Goal: Register for event/course

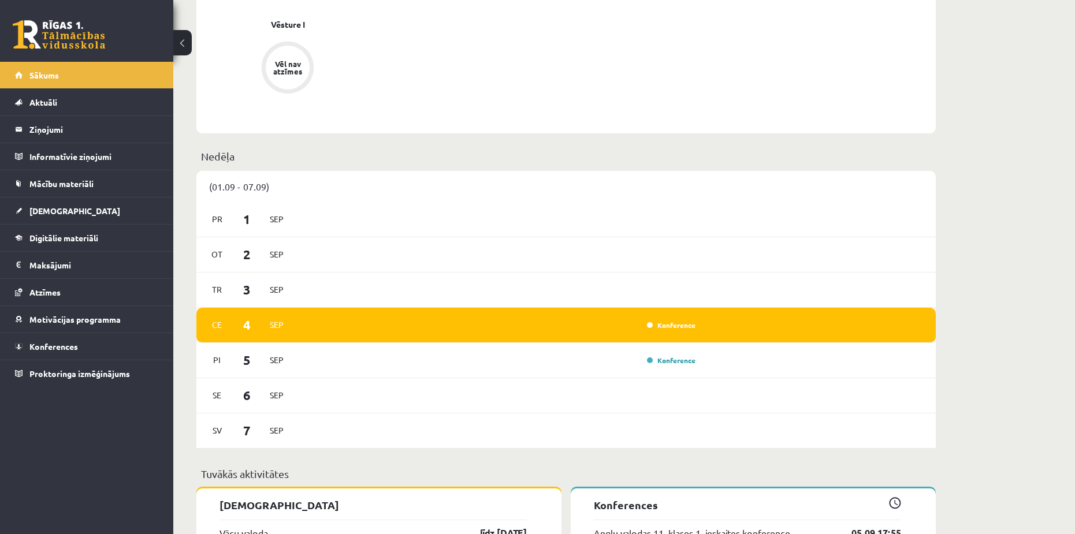
scroll to position [578, 0]
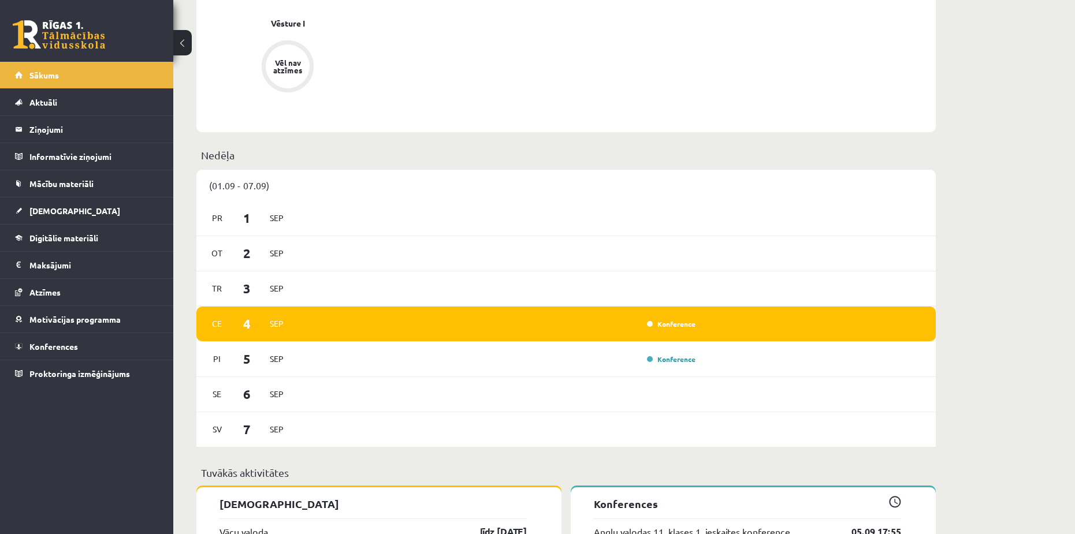
click at [668, 333] on div "[DATE] Konference" at bounding box center [565, 324] width 739 height 35
click at [671, 328] on link "Konference" at bounding box center [671, 323] width 49 height 9
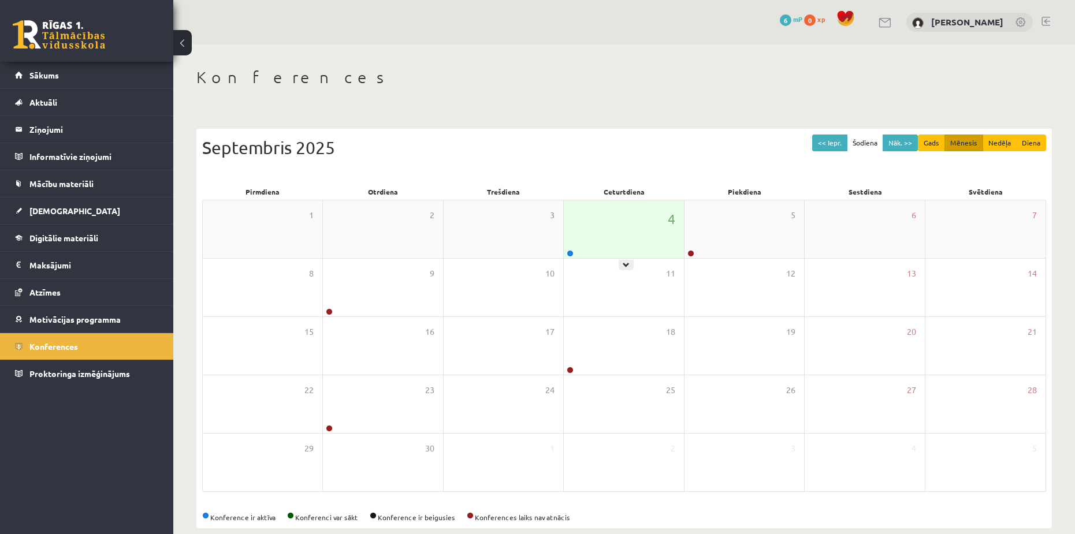
click at [593, 249] on div "4" at bounding box center [624, 229] width 120 height 58
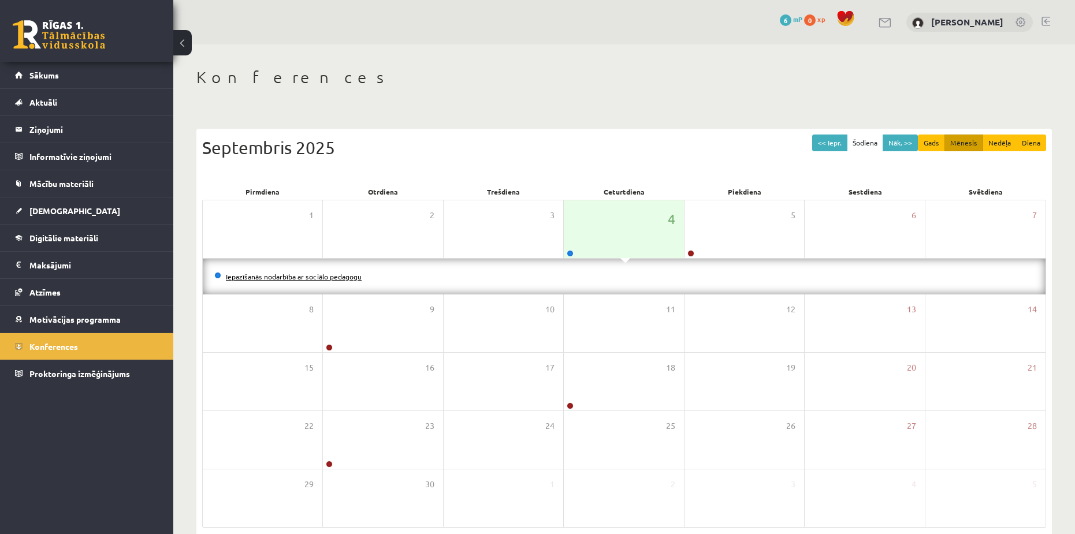
click at [337, 275] on link "Iepazīšanās nodarbība ar sociālo pedagogu" at bounding box center [294, 276] width 136 height 9
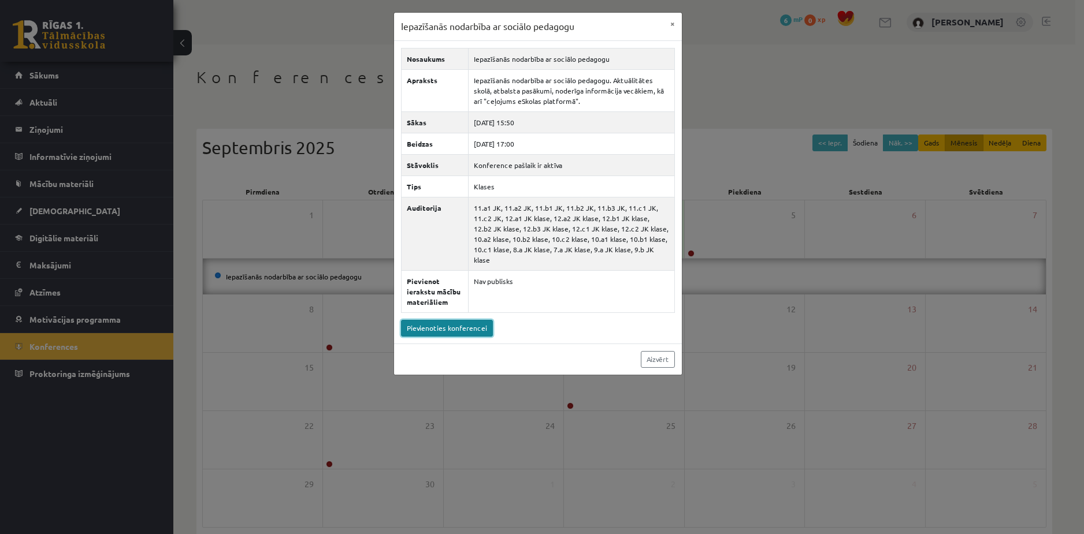
click at [457, 320] on link "Pievienoties konferencei" at bounding box center [447, 328] width 92 height 17
